Goal: Information Seeking & Learning: Find specific fact

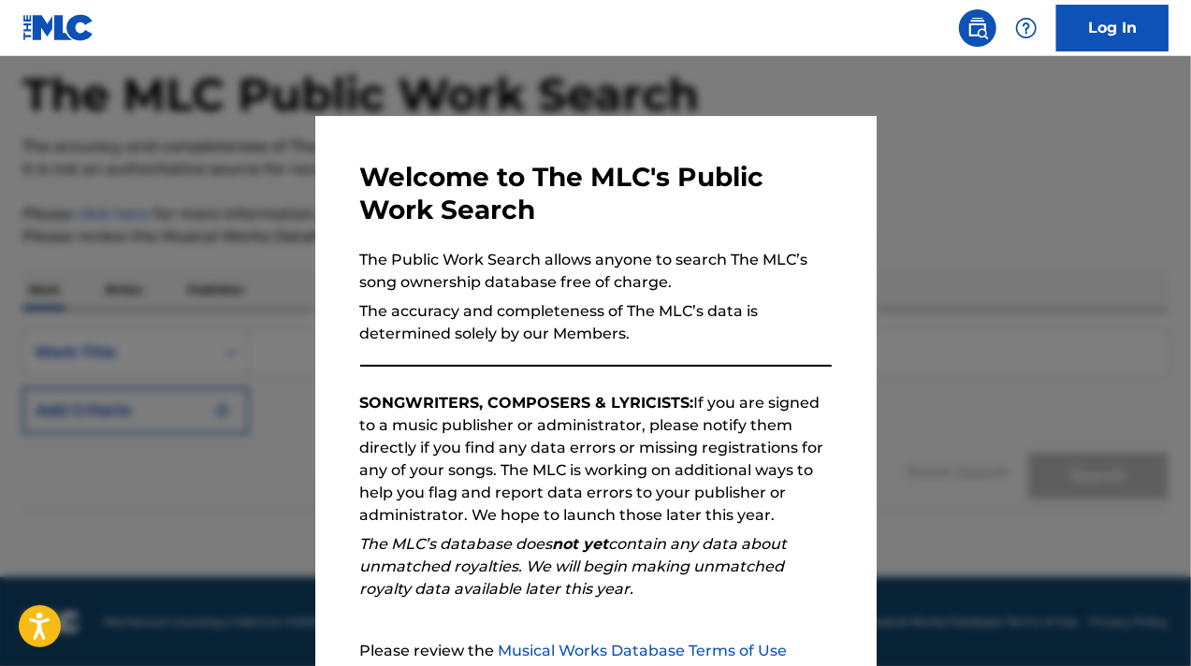
scroll to position [189, 0]
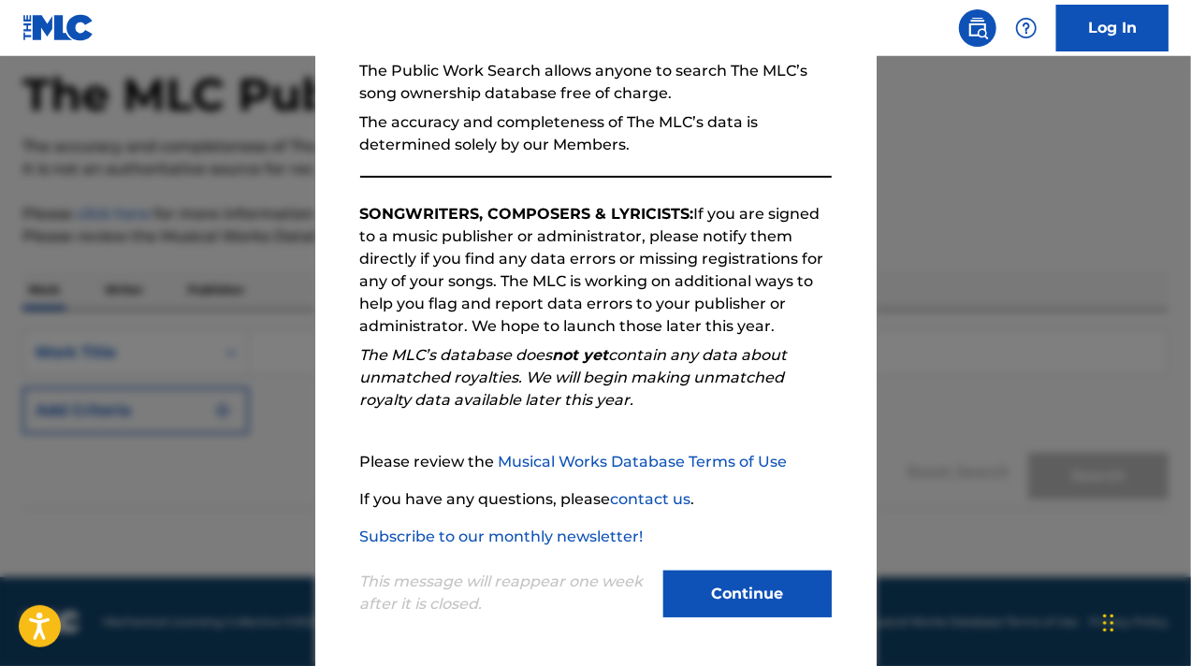
click at [761, 574] on button "Continue" at bounding box center [747, 594] width 168 height 47
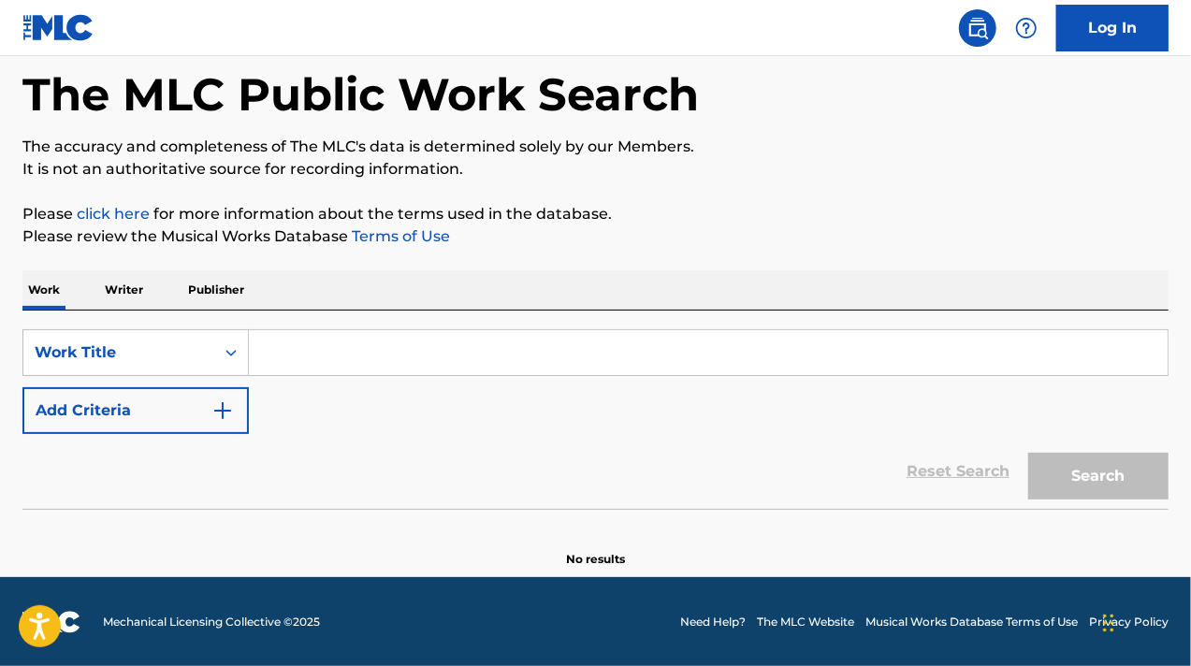
click at [347, 364] on input "Search Form" at bounding box center [708, 352] width 918 height 45
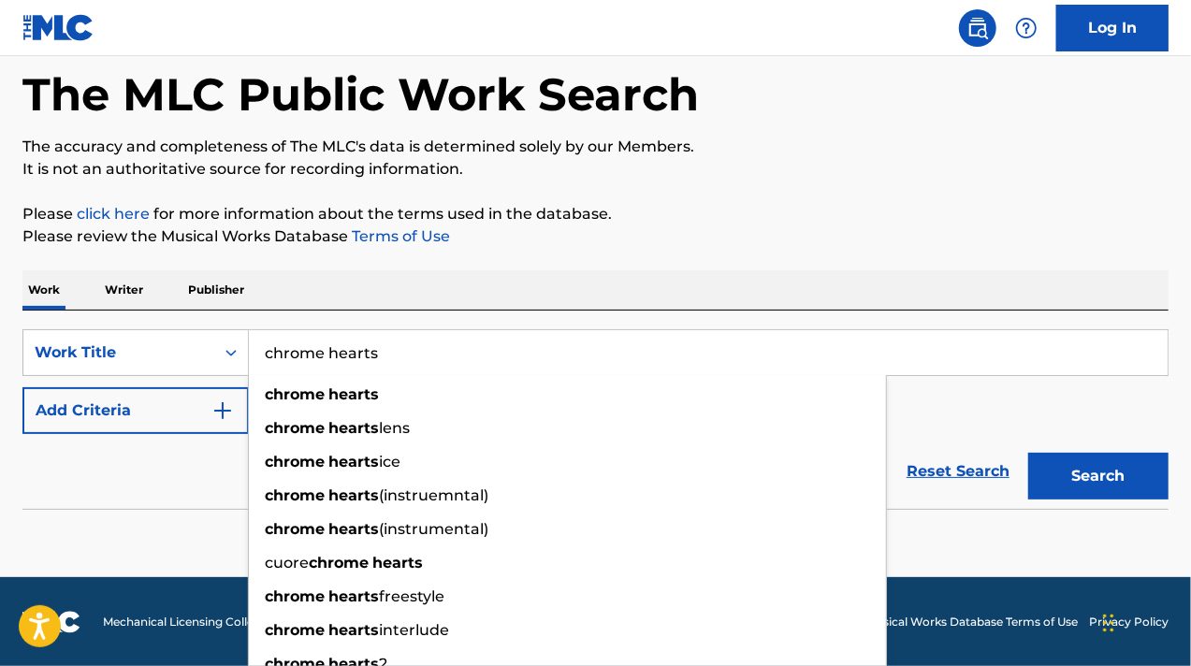
type input "chrome hearts"
click at [216, 414] on img "Search Form" at bounding box center [222, 410] width 22 height 22
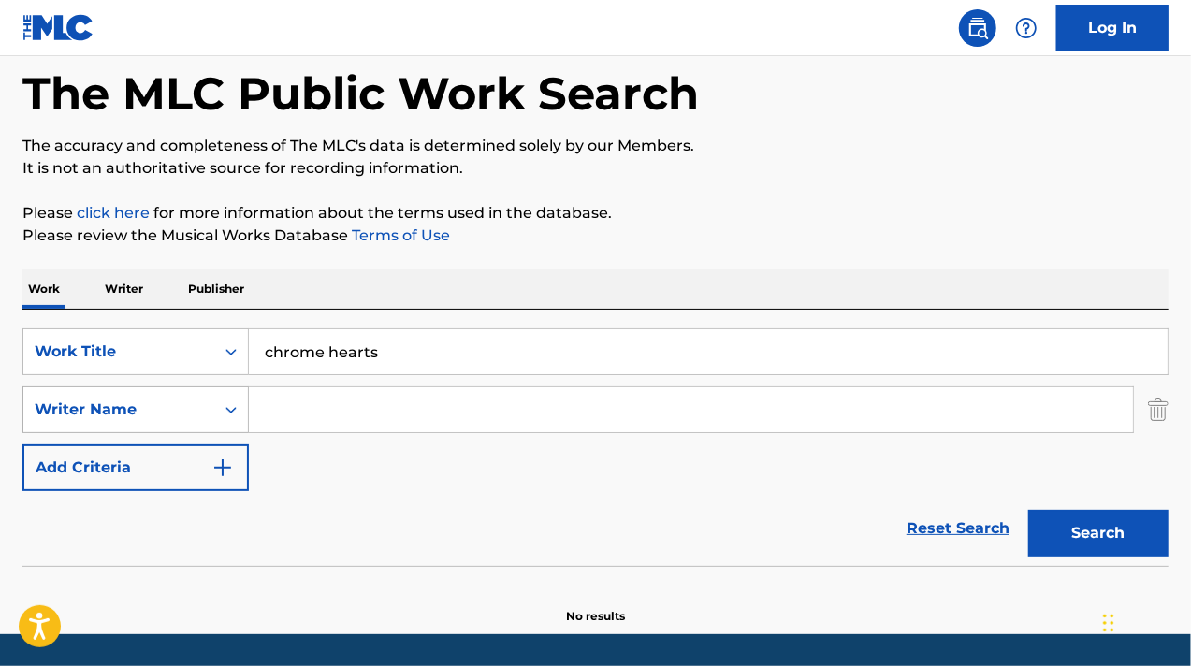
click at [222, 413] on icon "Search Form" at bounding box center [231, 409] width 19 height 19
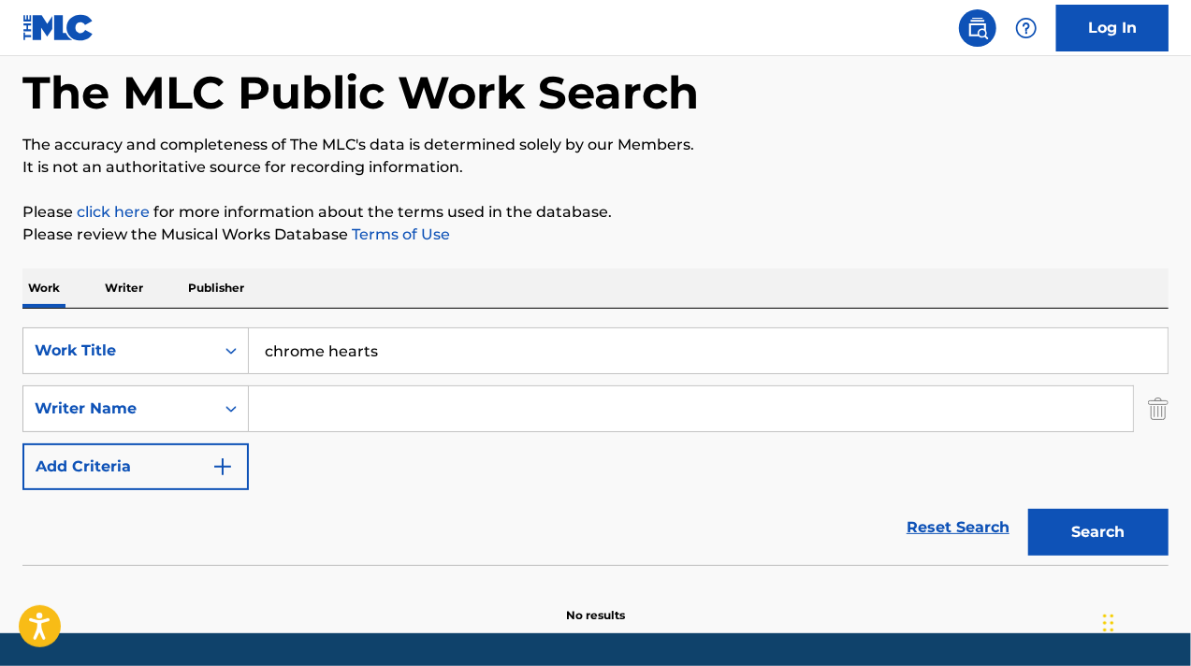
click at [309, 417] on input "Search Form" at bounding box center [691, 408] width 884 height 45
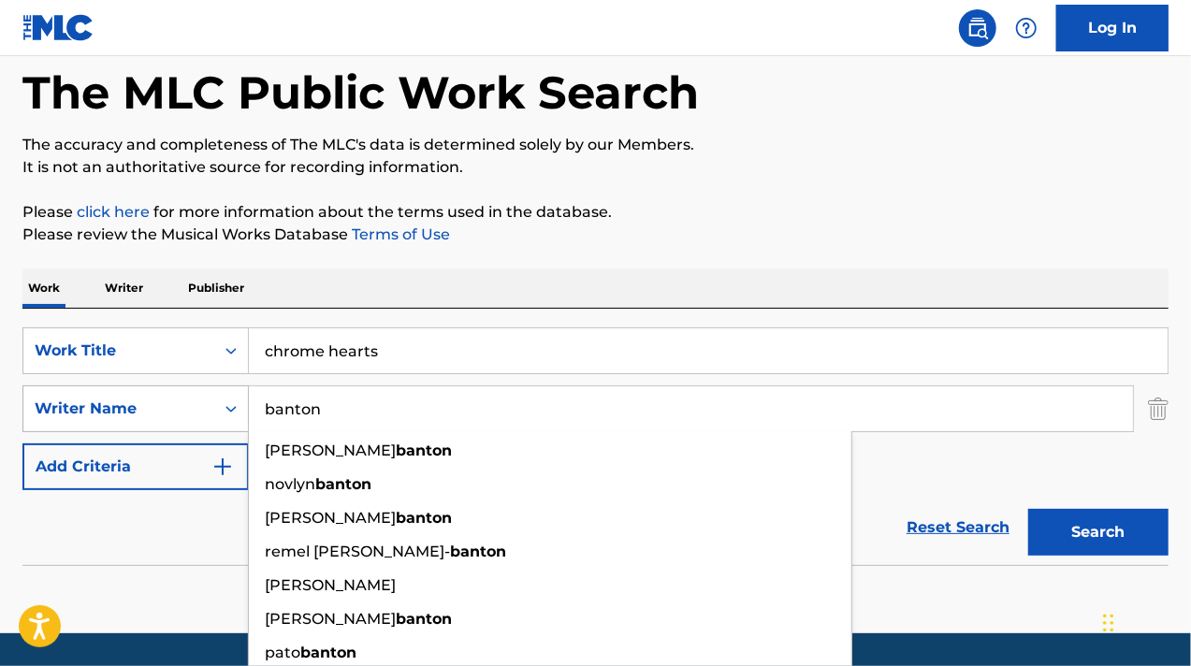
type input "banton"
click at [1028, 509] on button "Search" at bounding box center [1098, 532] width 140 height 47
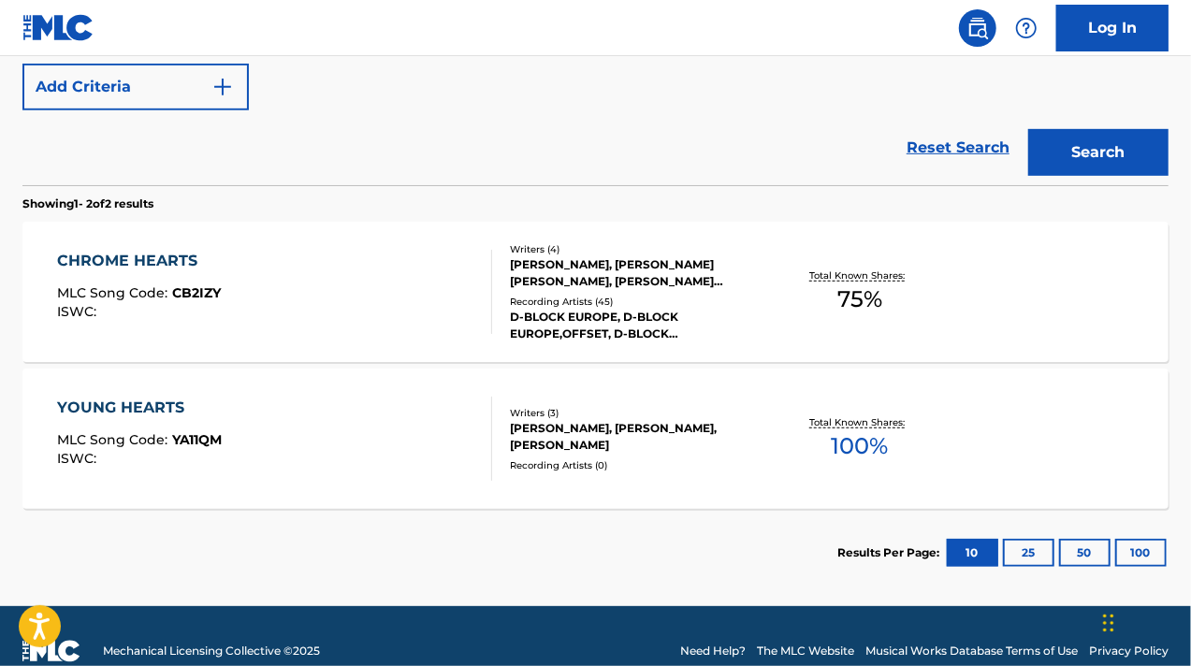
scroll to position [498, 0]
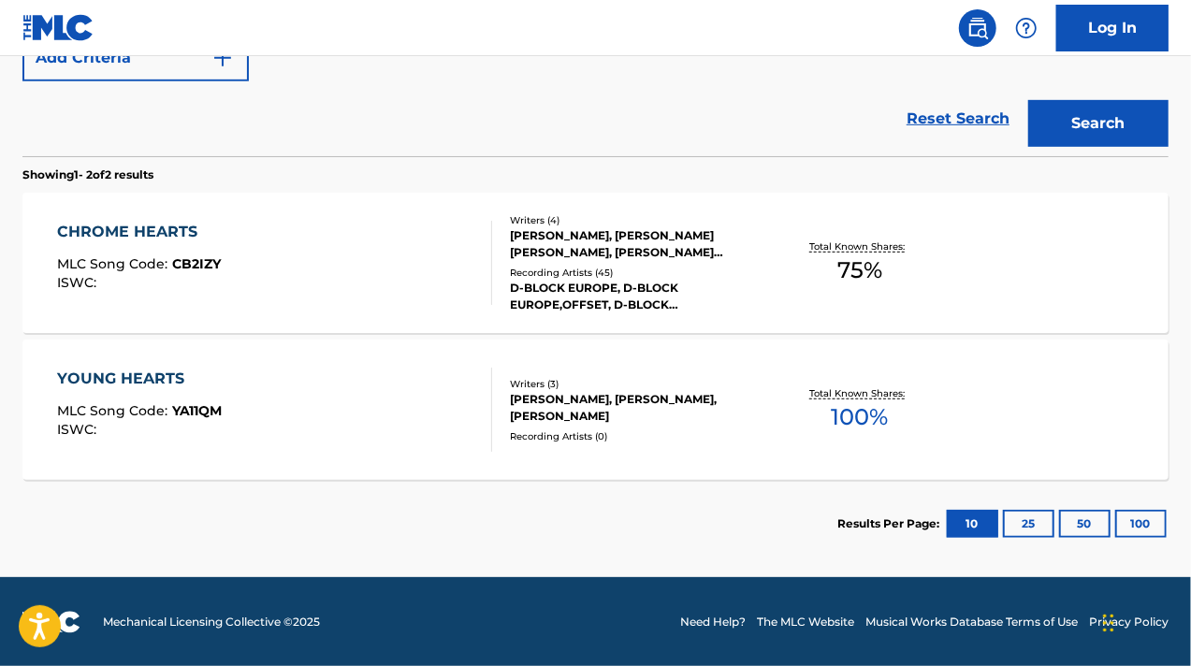
click at [455, 277] on div "CHROME HEARTS MLC Song Code : CB2IZY ISWC :" at bounding box center [275, 263] width 436 height 84
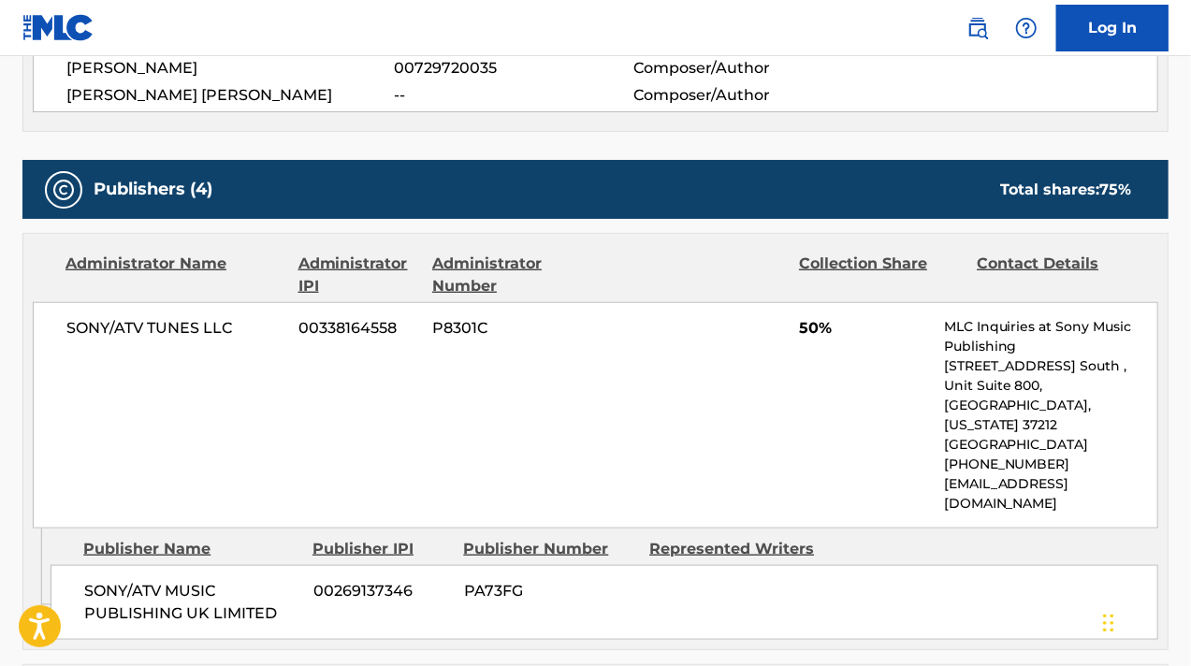
scroll to position [842, 0]
